Goal: Information Seeking & Learning: Learn about a topic

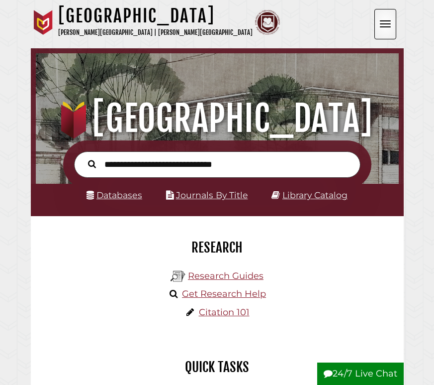
scroll to position [119, 358]
click at [101, 192] on link "Databases" at bounding box center [115, 195] width 56 height 10
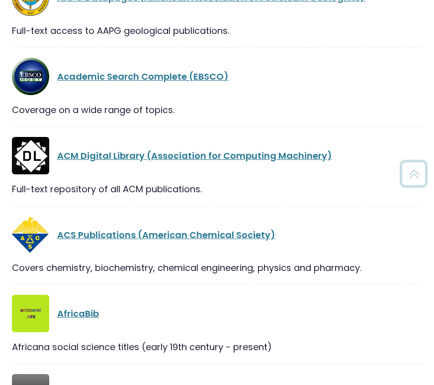
scroll to position [6, 0]
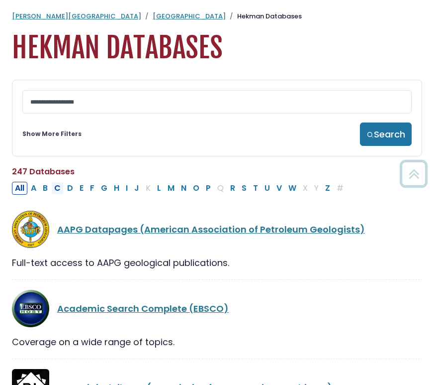
click at [60, 189] on button "C" at bounding box center [57, 188] width 12 height 13
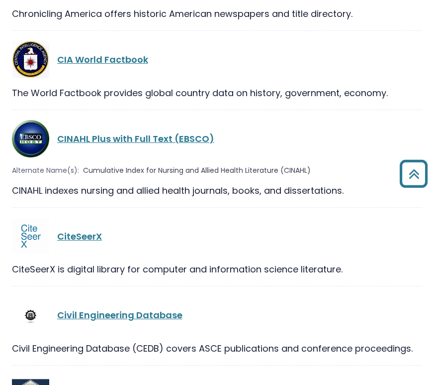
scroll to position [1559, 0]
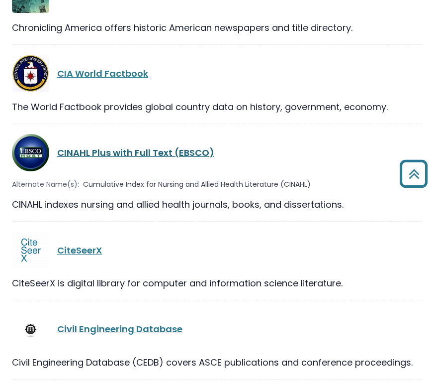
click at [94, 146] on link "CINAHL Plus with Full Text (EBSCO)" at bounding box center [135, 152] width 157 height 12
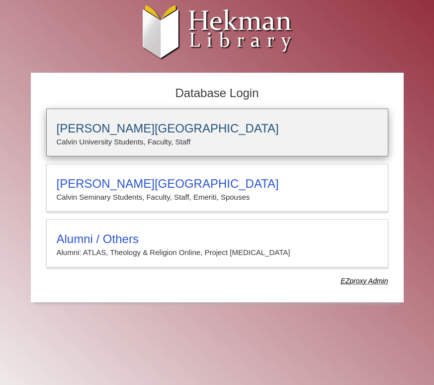
click at [93, 134] on h3 "Calvin University" at bounding box center [217, 128] width 321 height 14
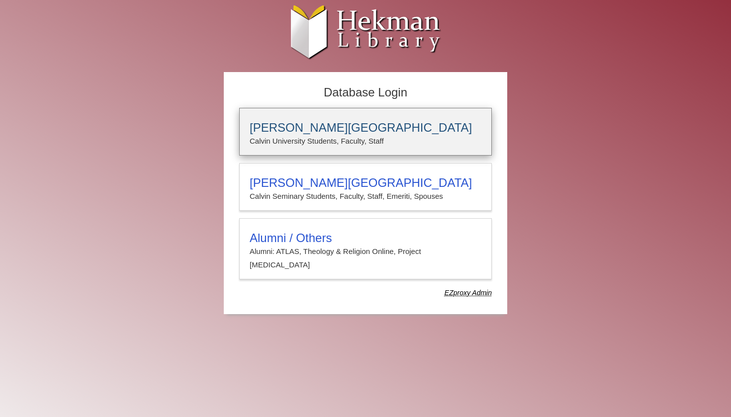
click at [330, 143] on p "Calvin University Students, Faculty, Staff" at bounding box center [366, 141] width 232 height 13
